Goal: Information Seeking & Learning: Learn about a topic

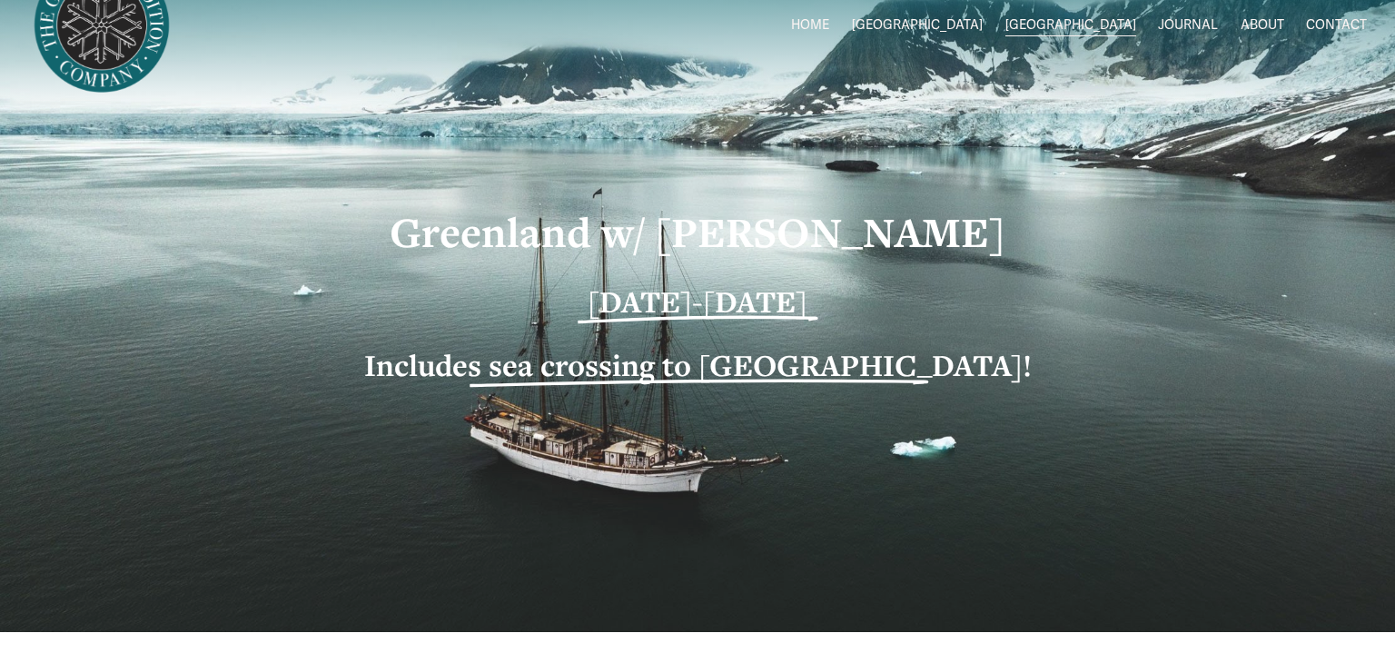
scroll to position [63, 0]
click at [983, 32] on span "[GEOGRAPHIC_DATA]" at bounding box center [917, 25] width 131 height 24
click at [983, 24] on span "[GEOGRAPHIC_DATA]" at bounding box center [917, 25] width 131 height 24
click at [0, 0] on span "2026 Expeditons" at bounding box center [0, 0] width 0 height 0
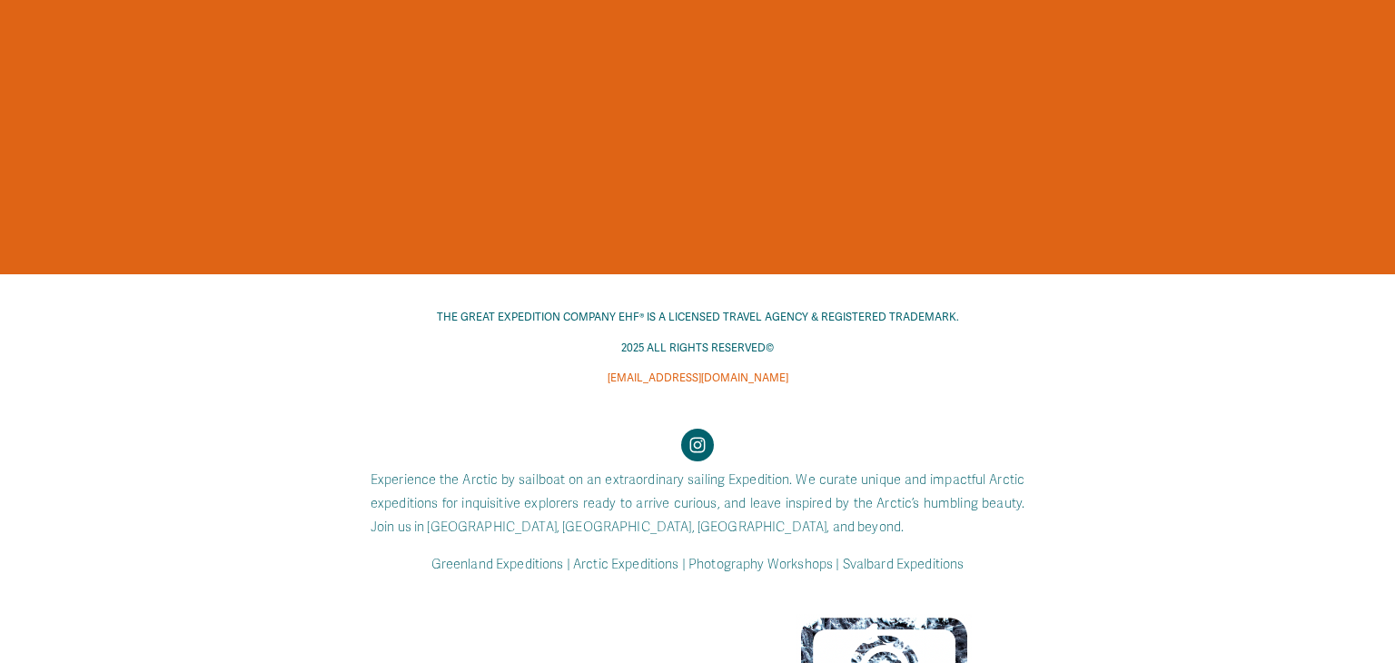
scroll to position [2238, 0]
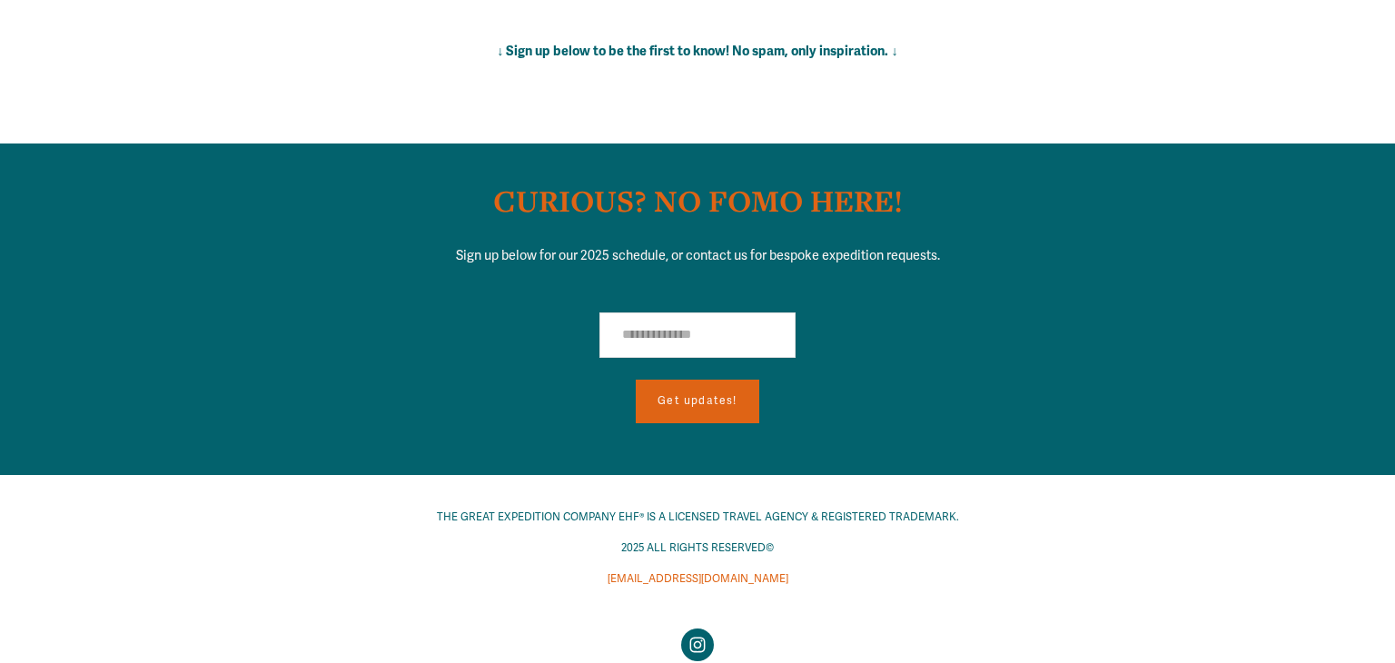
scroll to position [12767, 0]
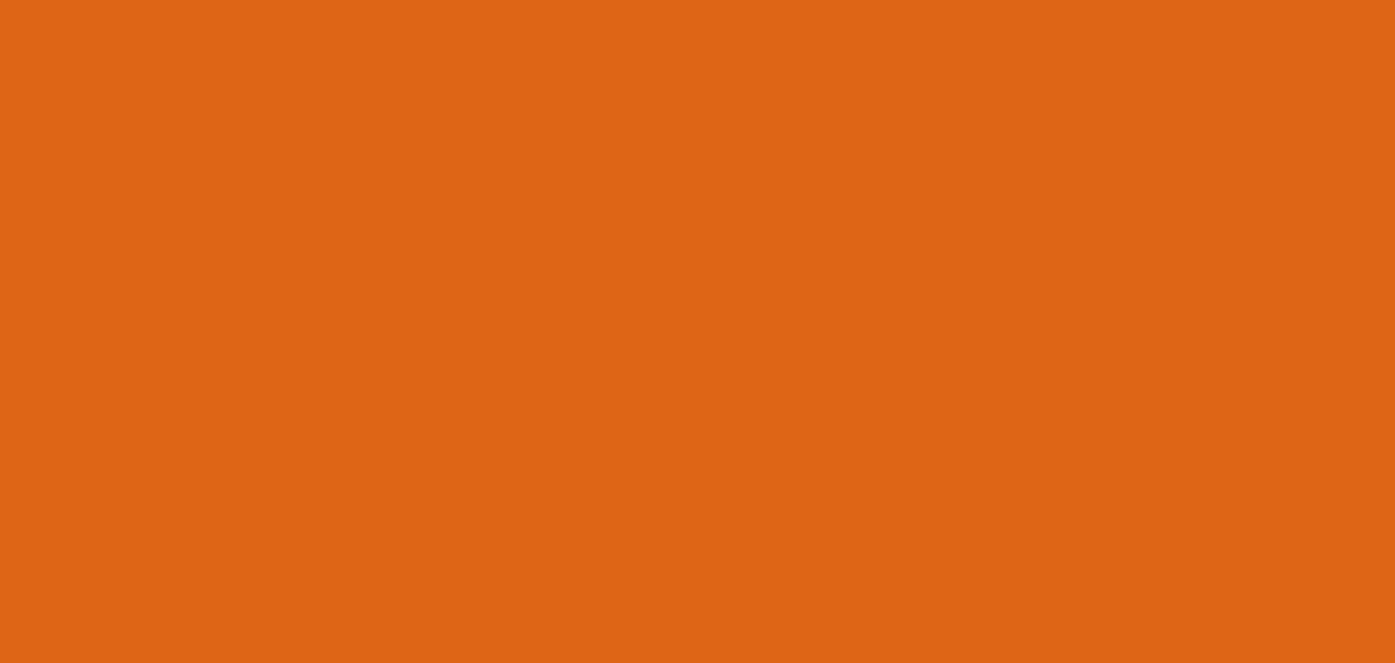
scroll to position [1855, 0]
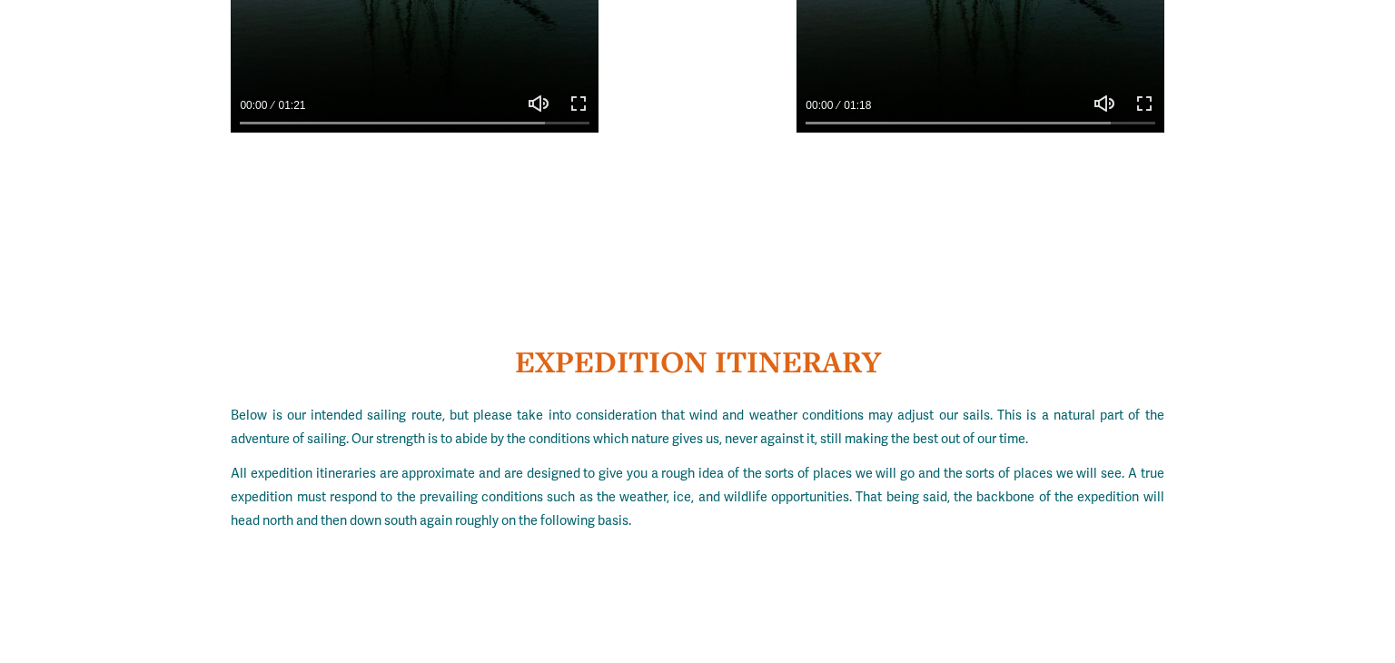
scroll to position [12466, 0]
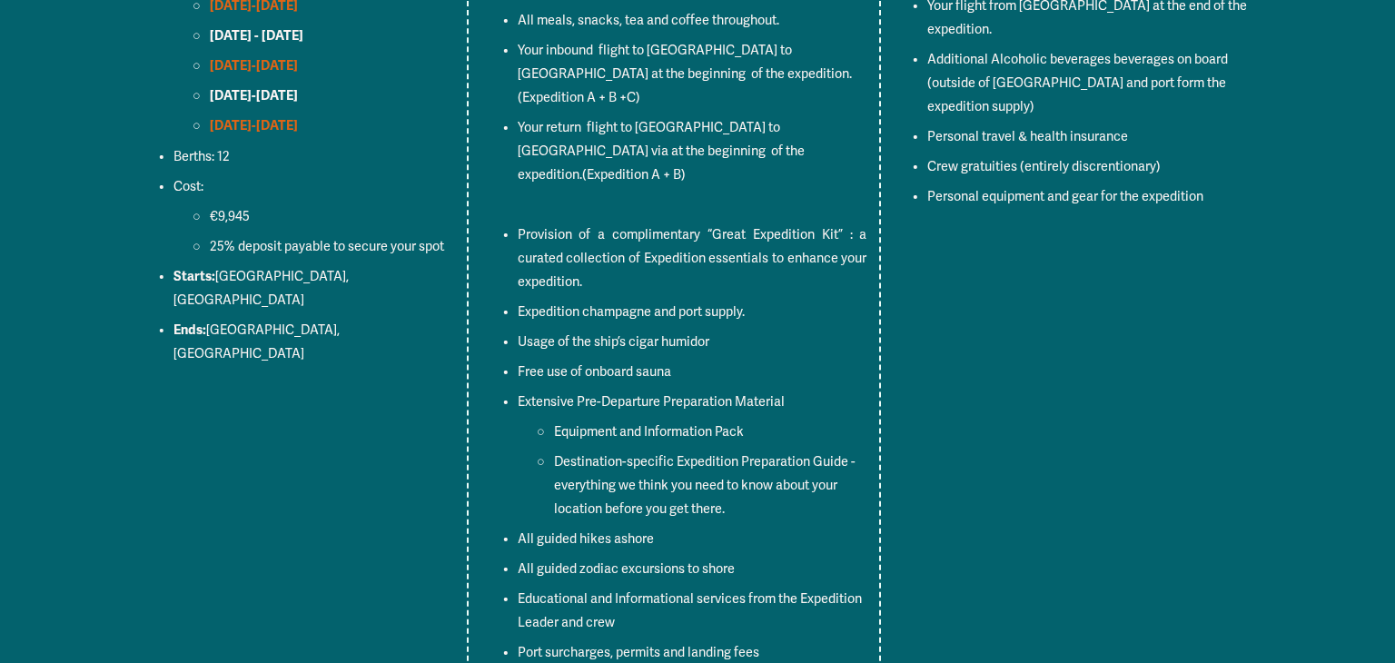
scroll to position [7201, 0]
